Goal: Book appointment/travel/reservation

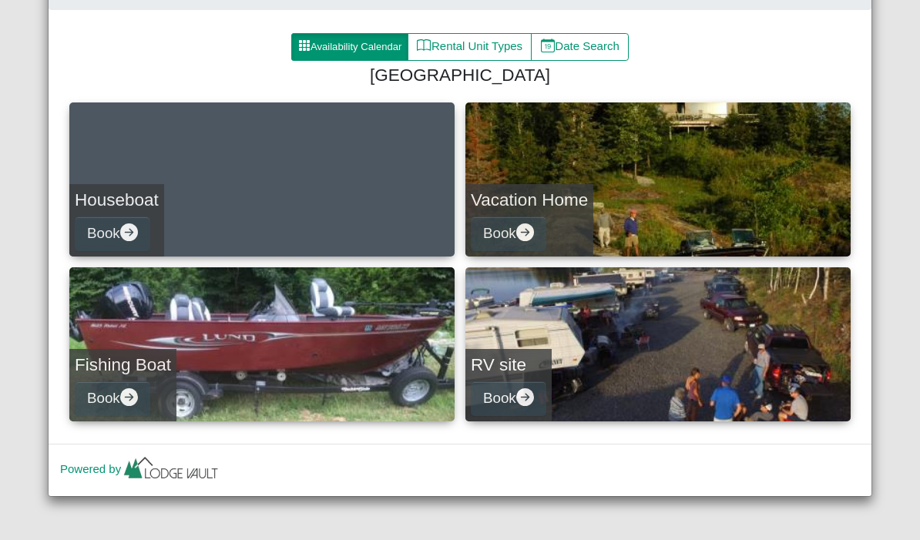
scroll to position [195, 0]
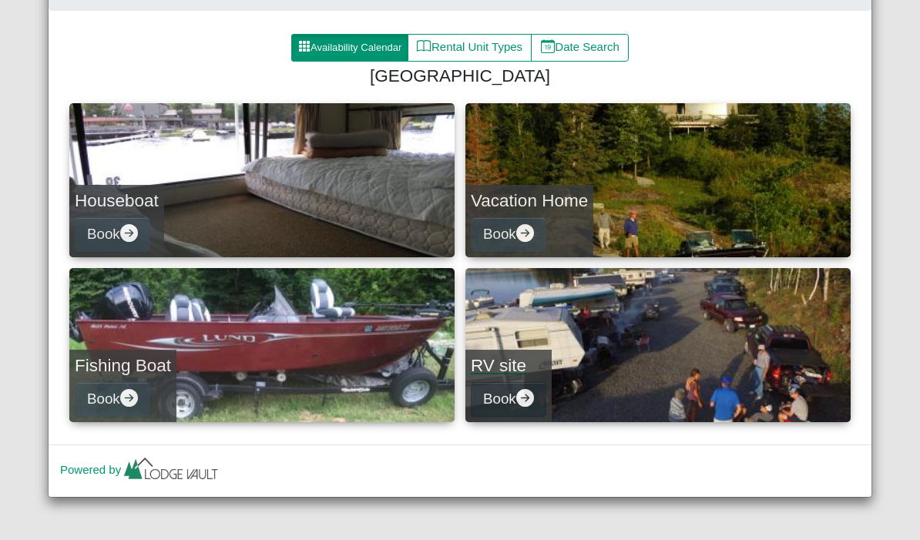
click at [525, 407] on icon "arrow right circle fill" at bounding box center [525, 398] width 18 height 18
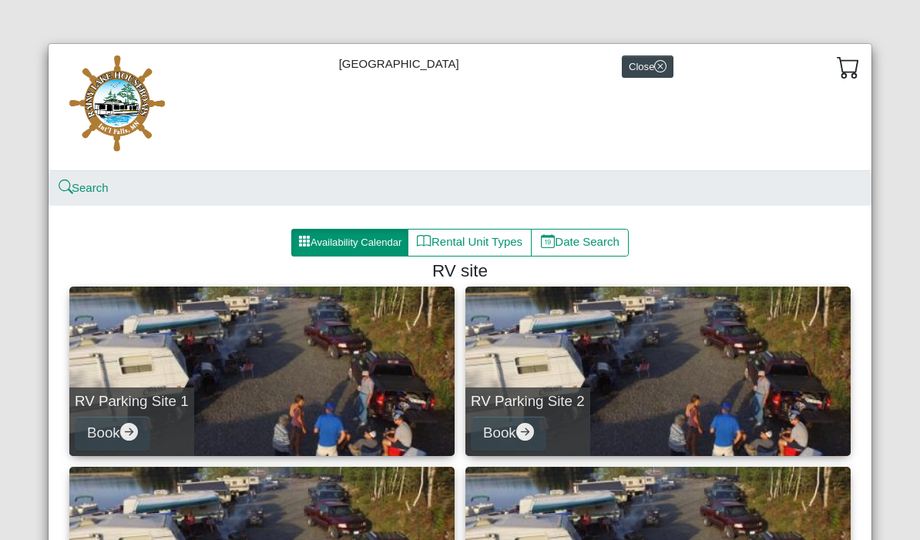
click at [363, 243] on button "Availability Calendar" at bounding box center [349, 243] width 117 height 28
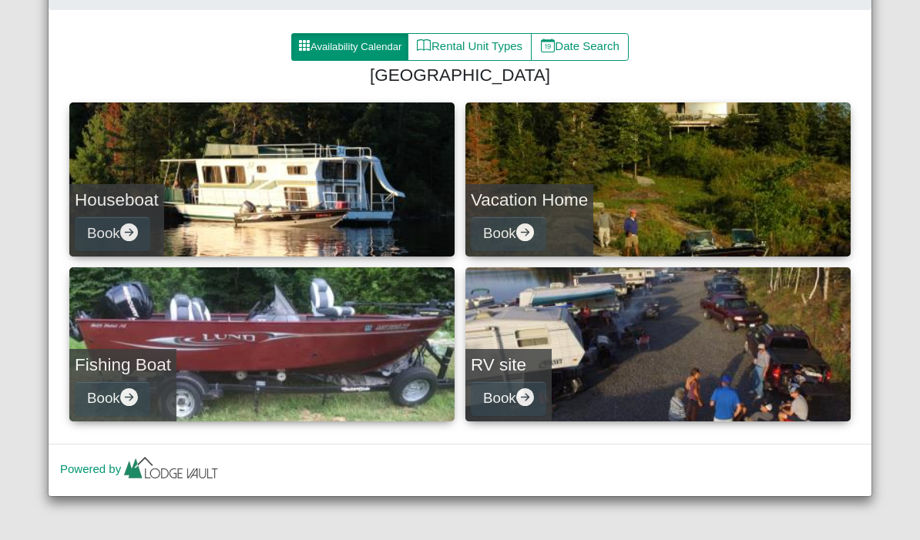
scroll to position [195, 0]
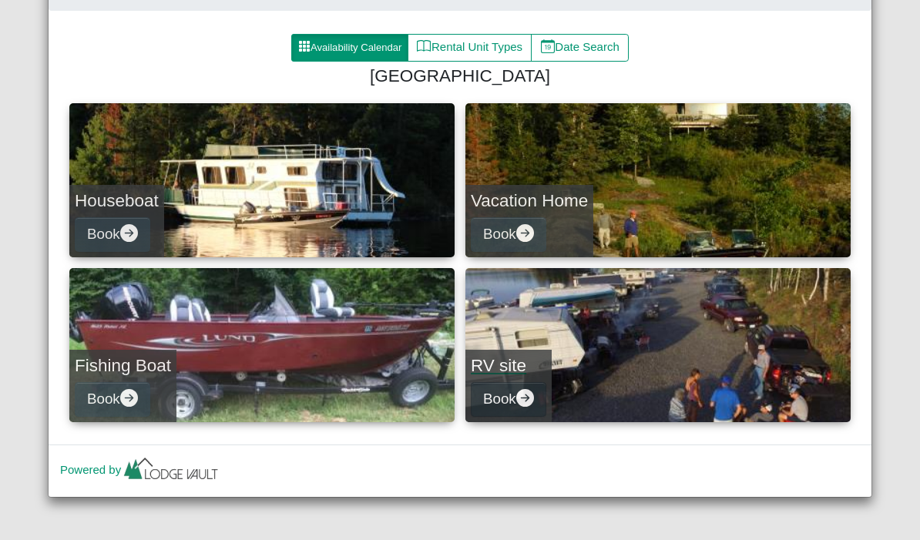
click at [524, 398] on icon "arrow right circle fill" at bounding box center [525, 398] width 18 height 18
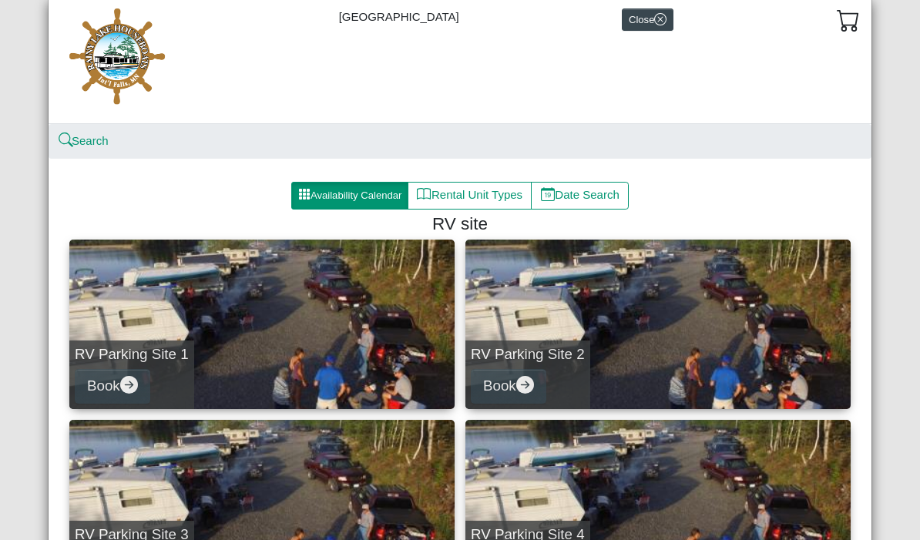
scroll to position [48, 0]
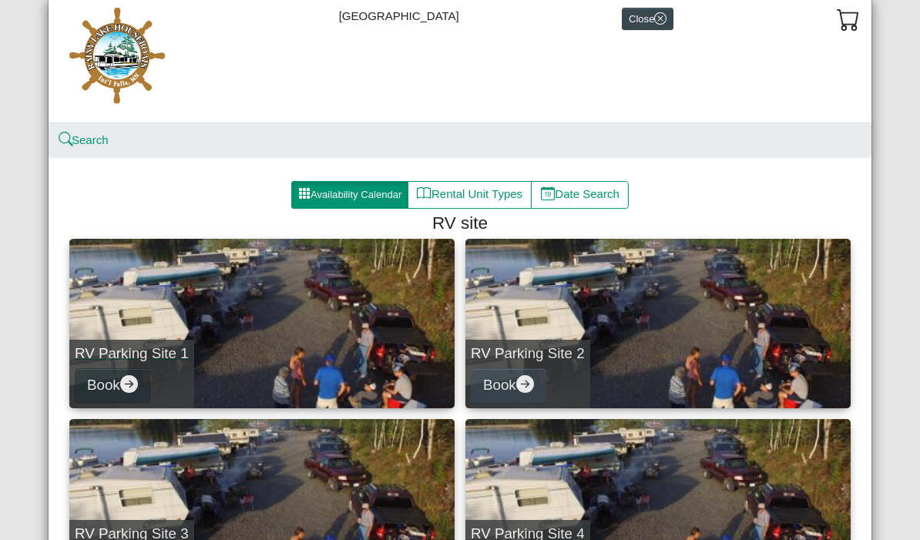
click at [111, 372] on button "Book" at bounding box center [113, 385] width 76 height 35
select select "*"
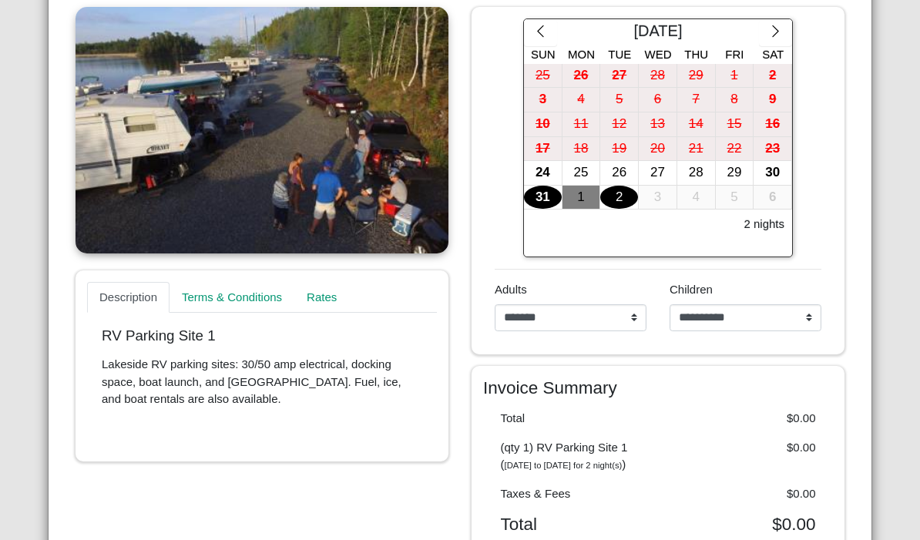
scroll to position [327, 0]
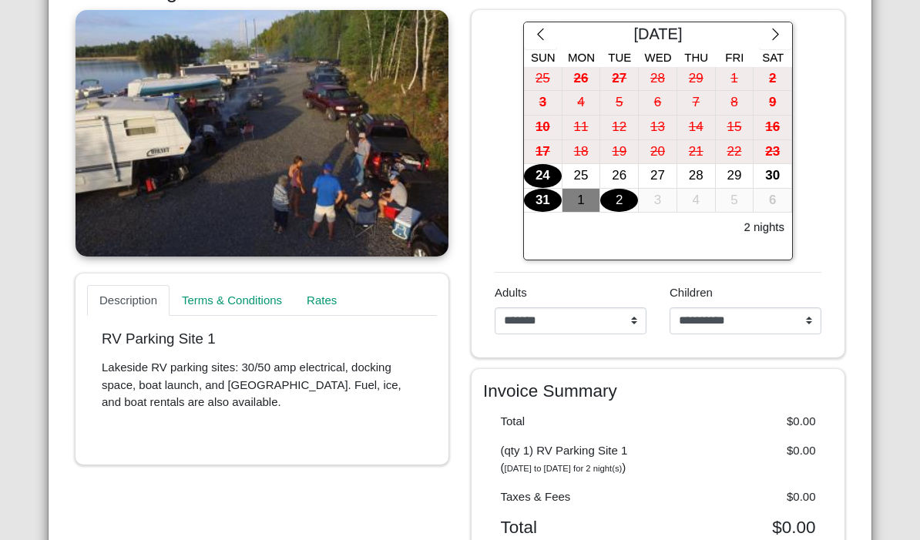
click at [535, 179] on div "24" at bounding box center [543, 176] width 38 height 24
click at [586, 173] on div "25" at bounding box center [582, 176] width 38 height 24
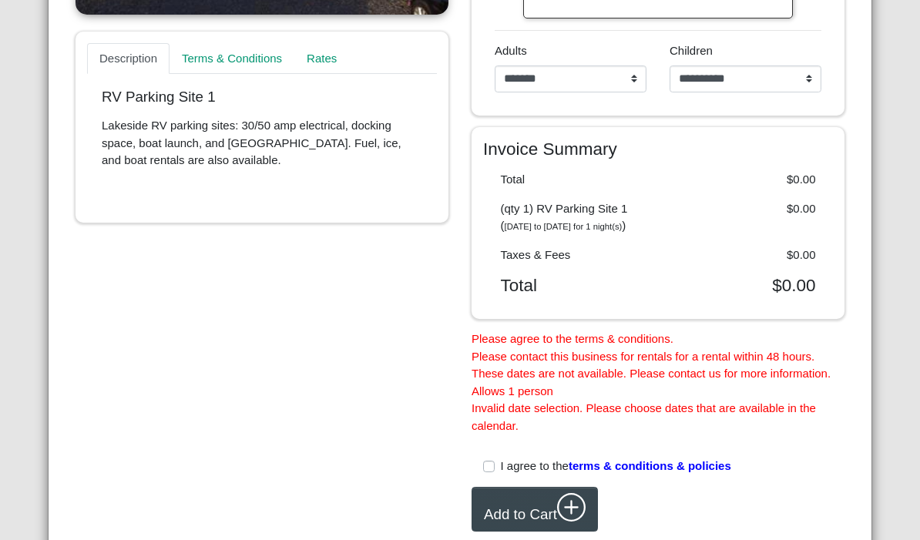
scroll to position [573, 0]
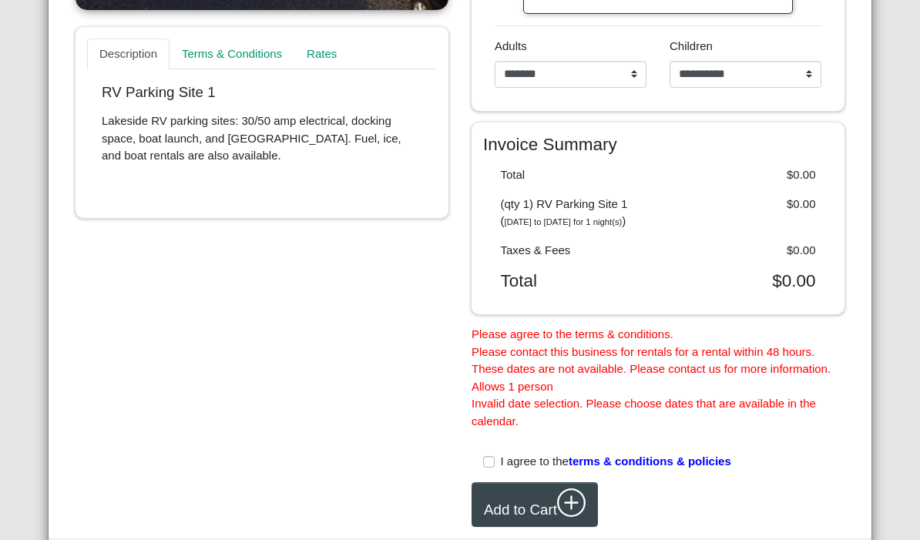
click at [501, 471] on label "I agree to the terms & conditions & policies" at bounding box center [616, 462] width 230 height 18
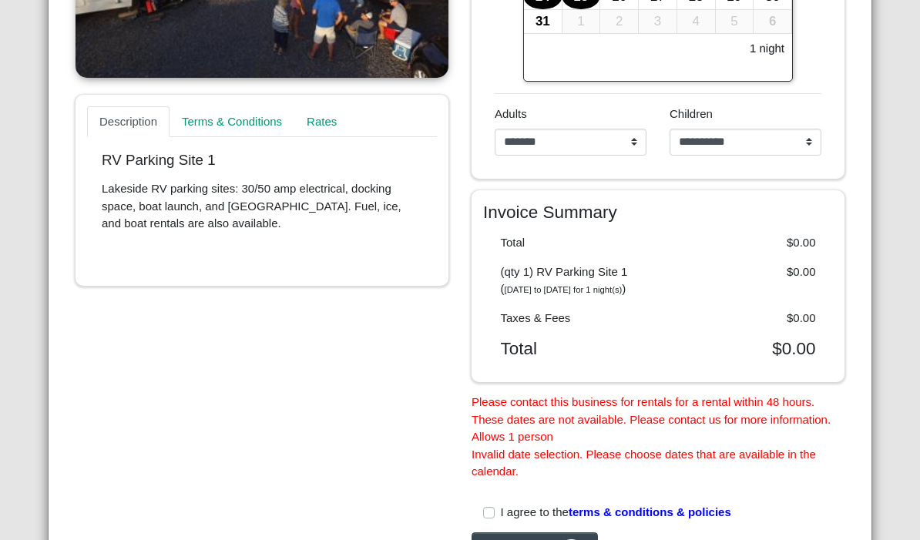
scroll to position [504, 0]
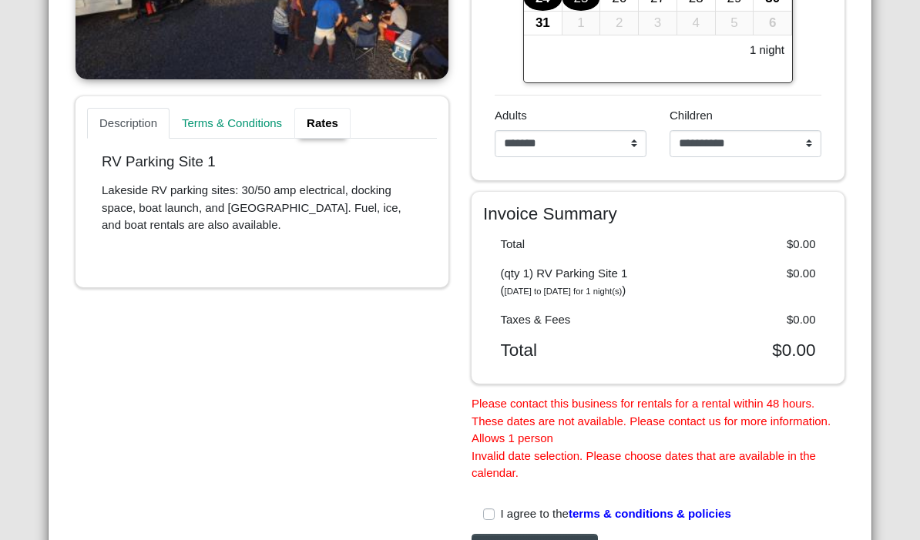
click at [351, 119] on link "Rates" at bounding box center [322, 123] width 56 height 31
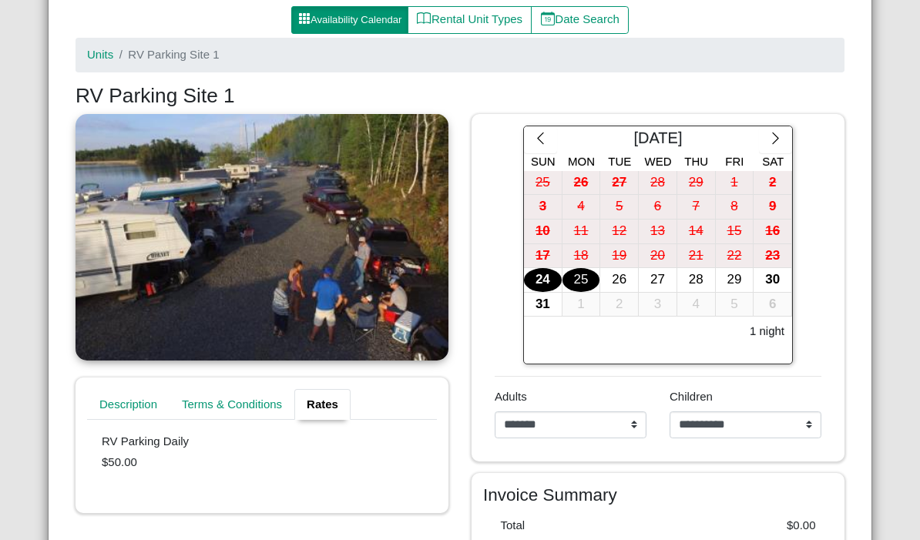
scroll to position [235, 0]
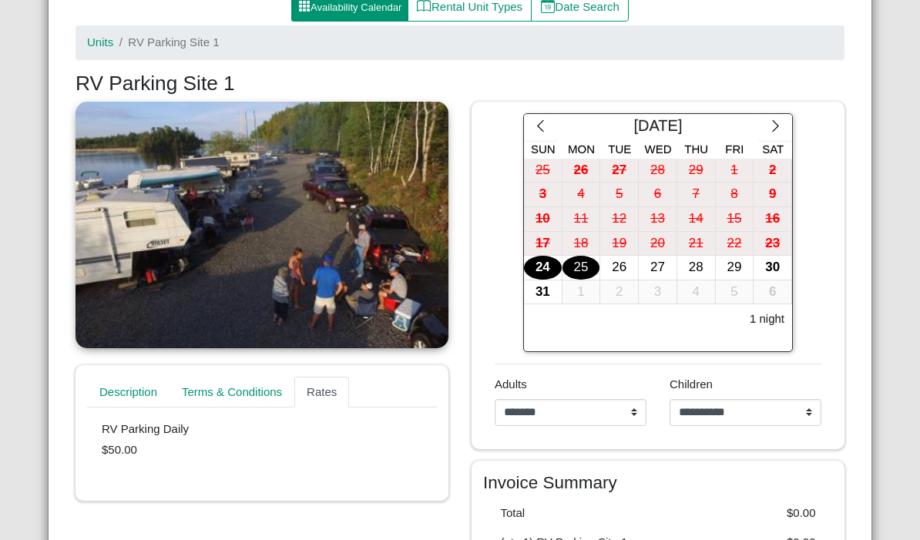
click at [536, 271] on div "24" at bounding box center [543, 268] width 38 height 24
click at [528, 263] on div "24" at bounding box center [543, 268] width 38 height 24
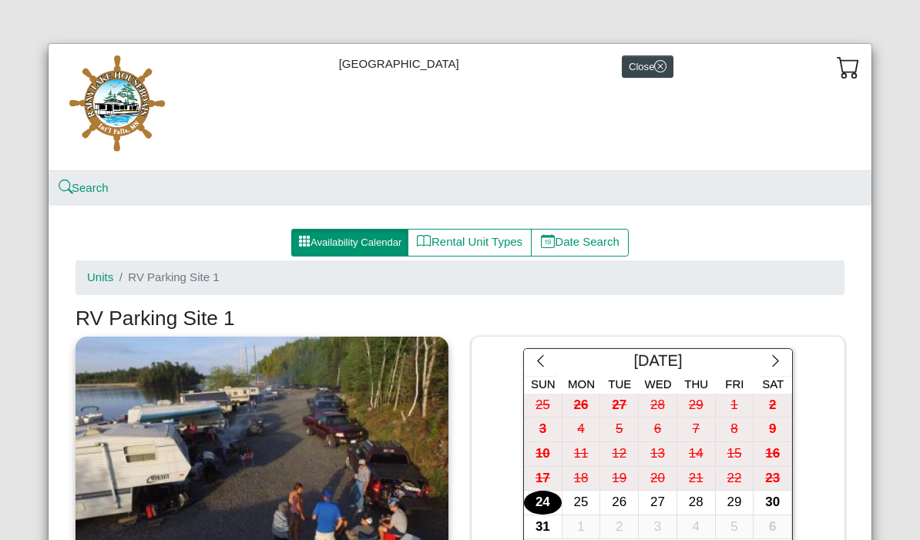
scroll to position [0, 0]
